Goal: Complete application form: Complete application form

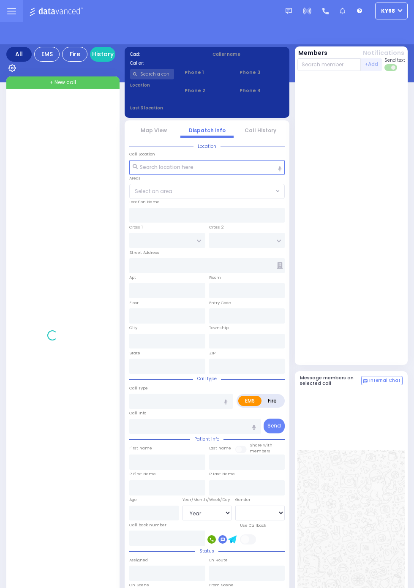
select select "Year"
select select "[DEMOGRAPHIC_DATA]"
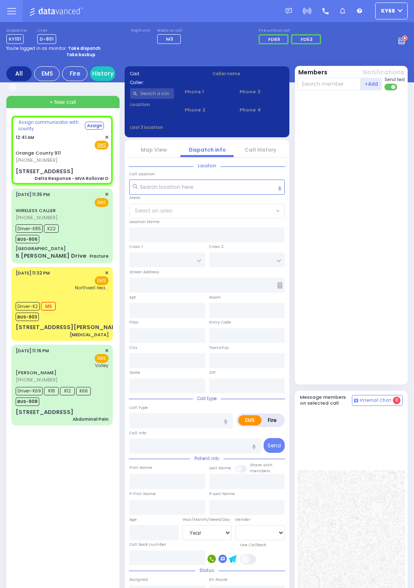
select select
type input "Delta Response - MVA Rollover D"
radio input "true"
type input "Nature: : Delta Response - MVA Rollover D Address: : [STREET_ADDRESS][GEOGRAPHI…"
select select
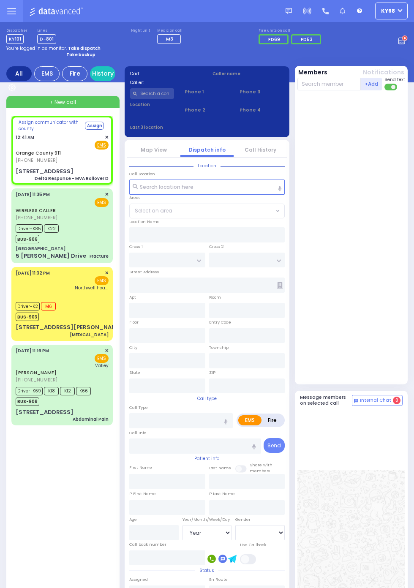
select select
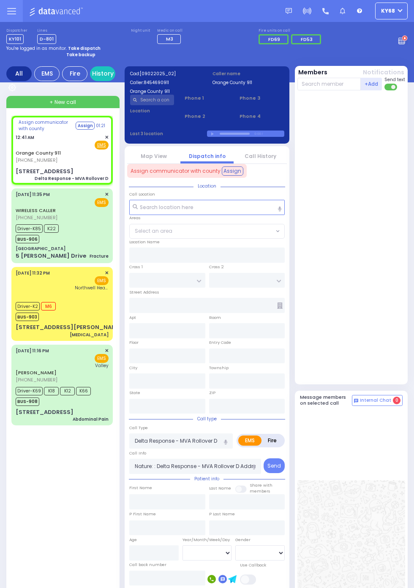
type input "[STREET_ADDRESS]"
type input "Monroe"
type input "[US_STATE]"
type input "10917"
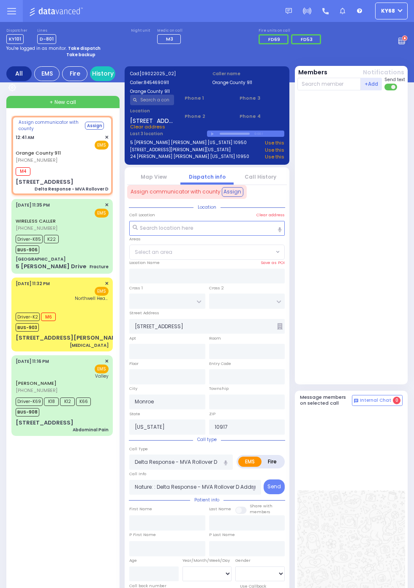
select select
radio input "true"
select select
type input "00:42"
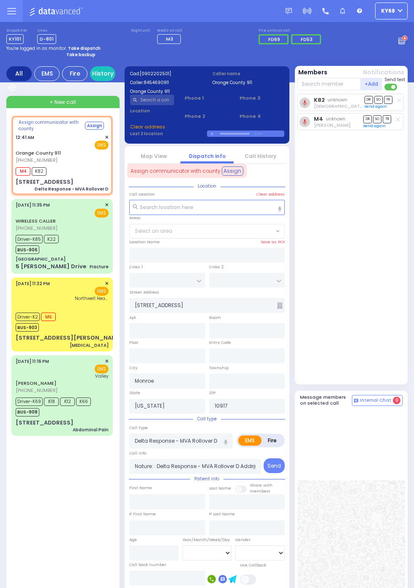
select select
radio input "true"
select select
